Goal: Task Accomplishment & Management: Manage account settings

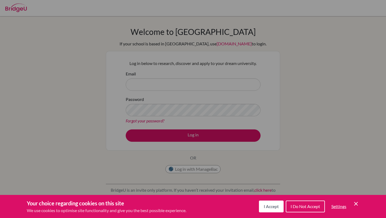
click at [277, 208] on span "I Accept" at bounding box center [271, 206] width 15 height 5
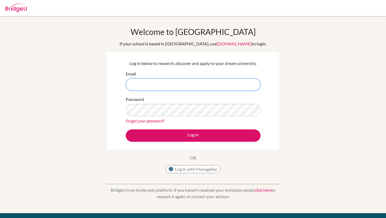
click at [155, 90] on input "Email" at bounding box center [193, 84] width 135 height 12
type input "[EMAIL_ADDRESS][DOMAIN_NAME]"
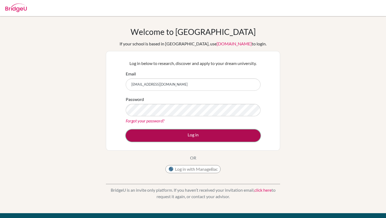
click at [176, 134] on button "Log in" at bounding box center [193, 135] width 135 height 12
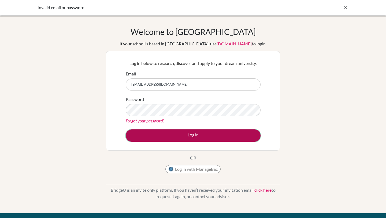
click at [177, 136] on button "Log in" at bounding box center [193, 135] width 135 height 12
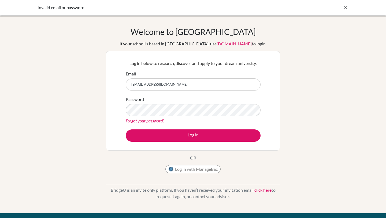
click at [179, 174] on div "Log in with ManageBac" at bounding box center [193, 170] width 55 height 11
click at [176, 169] on button "Log in with ManageBac" at bounding box center [193, 169] width 55 height 8
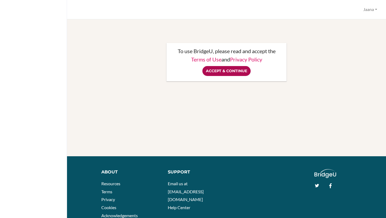
click at [223, 74] on input "Accept & Continue" at bounding box center [227, 71] width 48 height 10
